Goal: Task Accomplishment & Management: Use online tool/utility

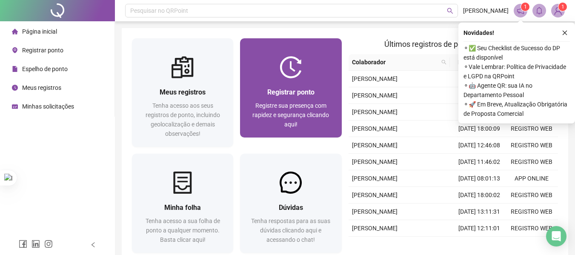
click at [306, 116] on span "Registre sua presença com rapidez e segurança clicando aqui!" at bounding box center [291, 115] width 77 height 26
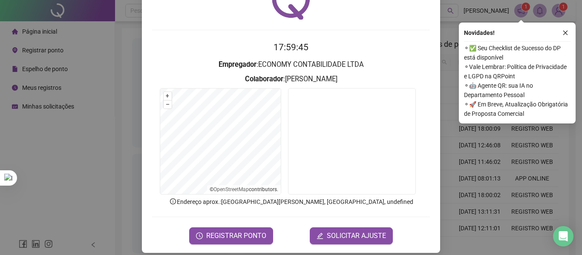
scroll to position [59, 0]
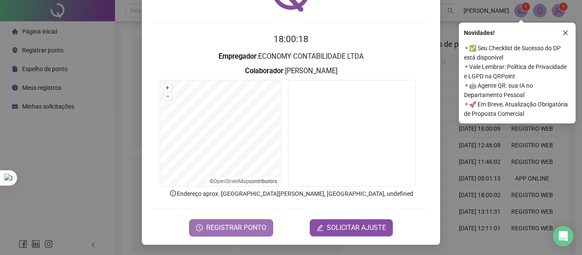
click at [244, 221] on button "REGISTRAR PONTO" at bounding box center [231, 227] width 84 height 17
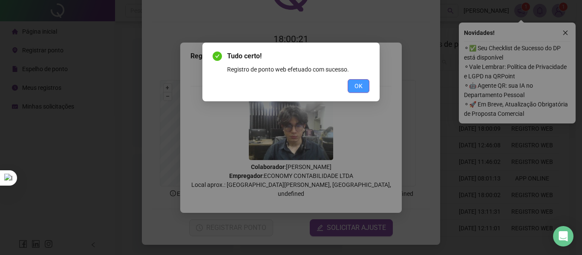
click at [365, 84] on button "OK" at bounding box center [358, 86] width 22 height 14
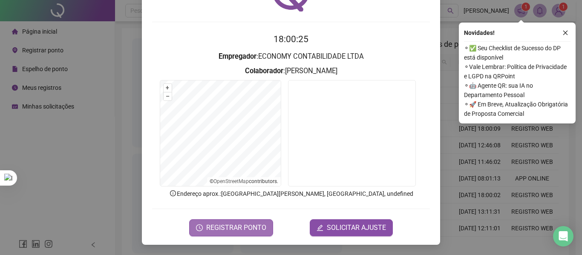
click at [241, 225] on span "REGISTRAR PONTO" at bounding box center [236, 228] width 60 height 10
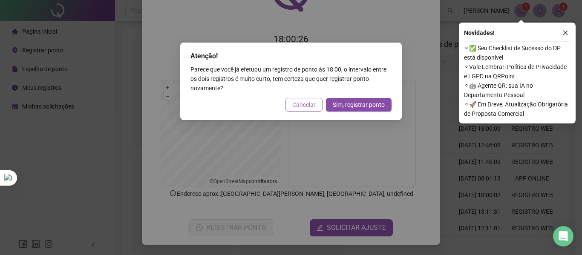
click at [305, 104] on span "Cancelar" at bounding box center [303, 104] width 23 height 9
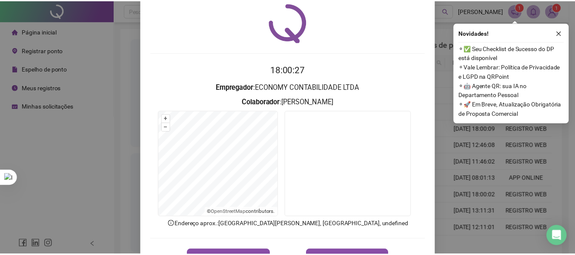
scroll to position [0, 0]
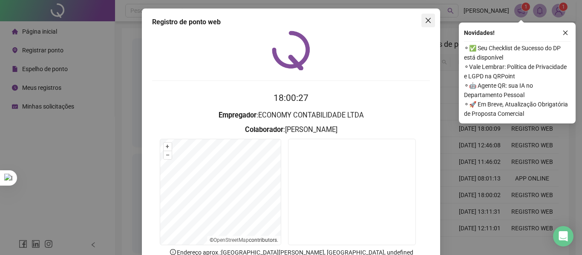
click at [425, 22] on icon "close" at bounding box center [427, 20] width 5 height 5
